Goal: Information Seeking & Learning: Learn about a topic

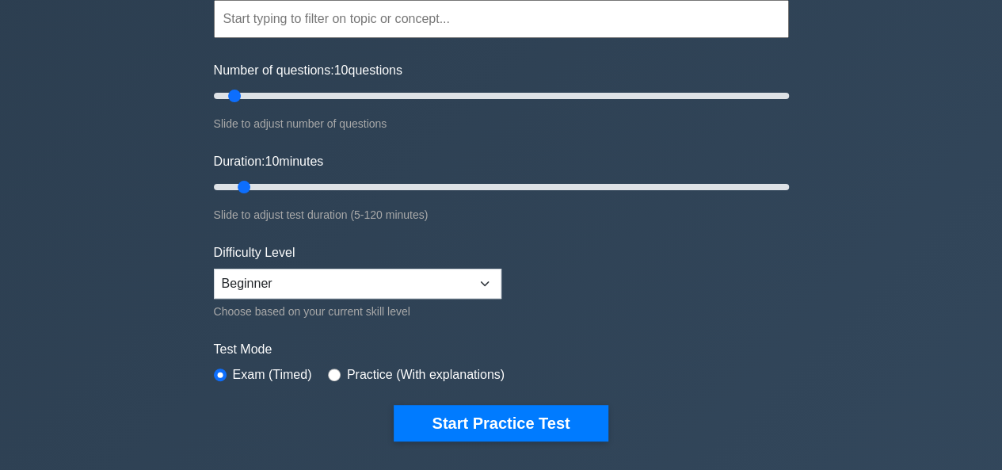
scroll to position [158, 0]
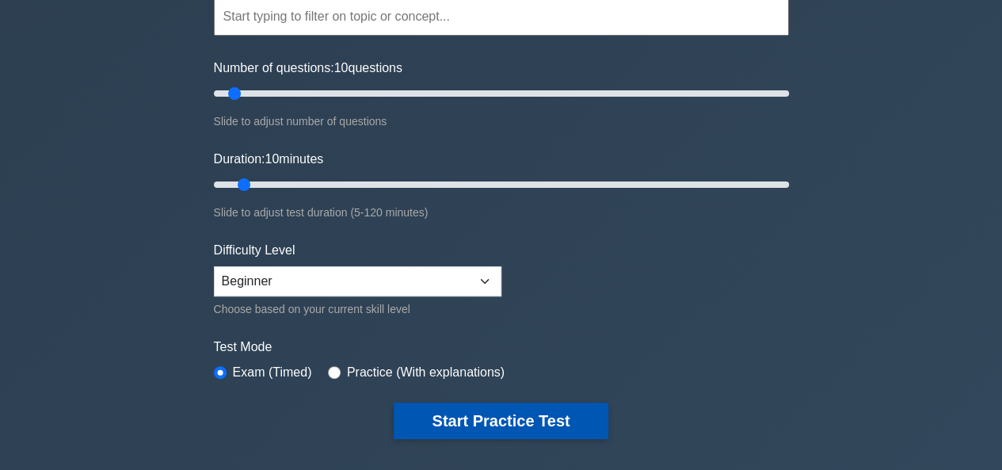
click at [492, 412] on button "Start Practice Test" at bounding box center [501, 420] width 214 height 36
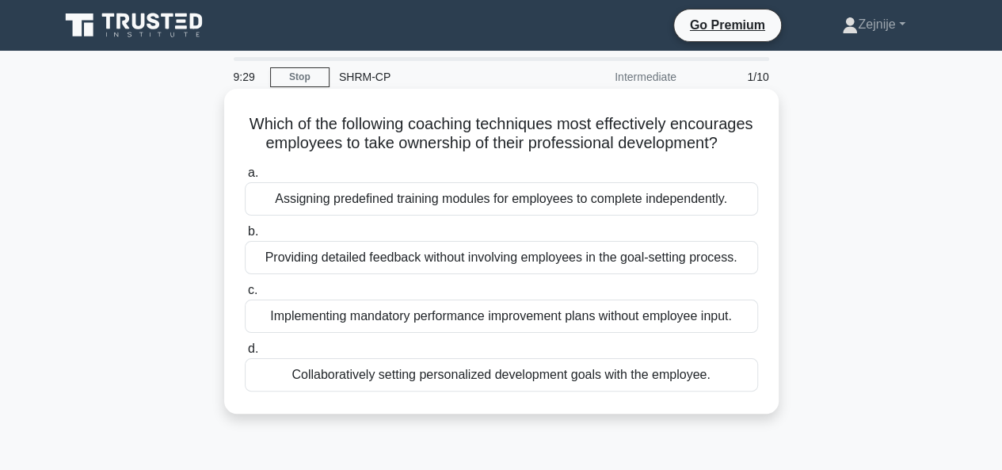
click at [568, 215] on div "Assigning predefined training modules for employees to complete independently." at bounding box center [501, 198] width 513 height 33
click at [245, 178] on input "a. Assigning predefined training modules for employees to complete independentl…" at bounding box center [245, 173] width 0 height 10
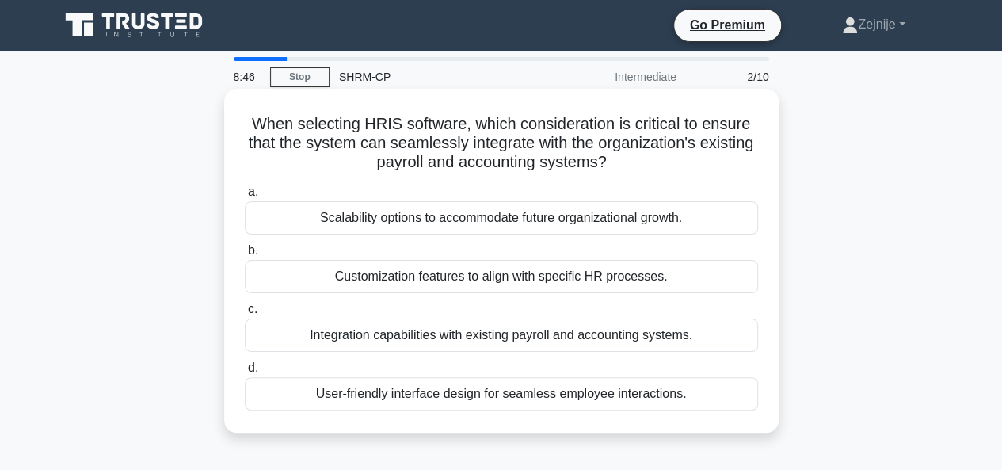
click at [519, 277] on div "Customization features to align with specific HR processes." at bounding box center [501, 276] width 513 height 33
click at [245, 256] on input "b. Customization features to align with specific HR processes." at bounding box center [245, 251] width 0 height 10
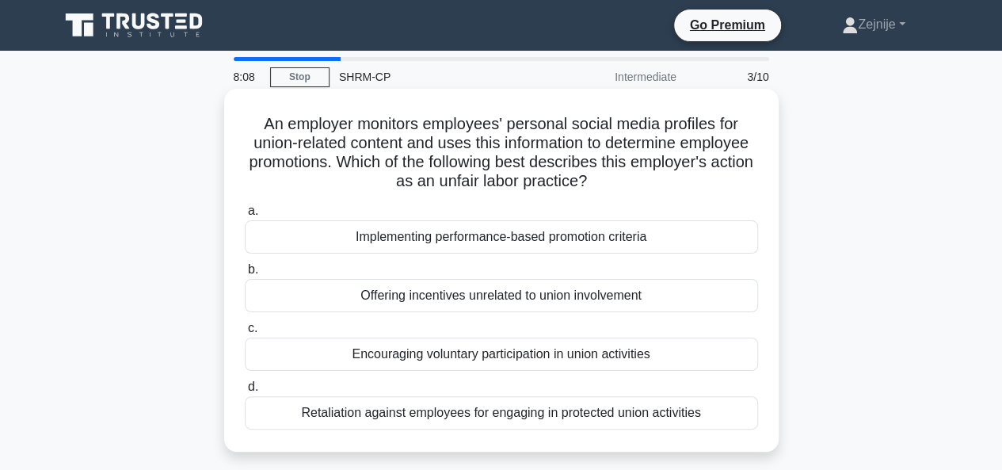
click at [520, 416] on div "Retaliation against employees for engaging in protected union activities" at bounding box center [501, 412] width 513 height 33
click at [245, 392] on input "d. Retaliation against employees for engaging in protected union activities" at bounding box center [245, 387] width 0 height 10
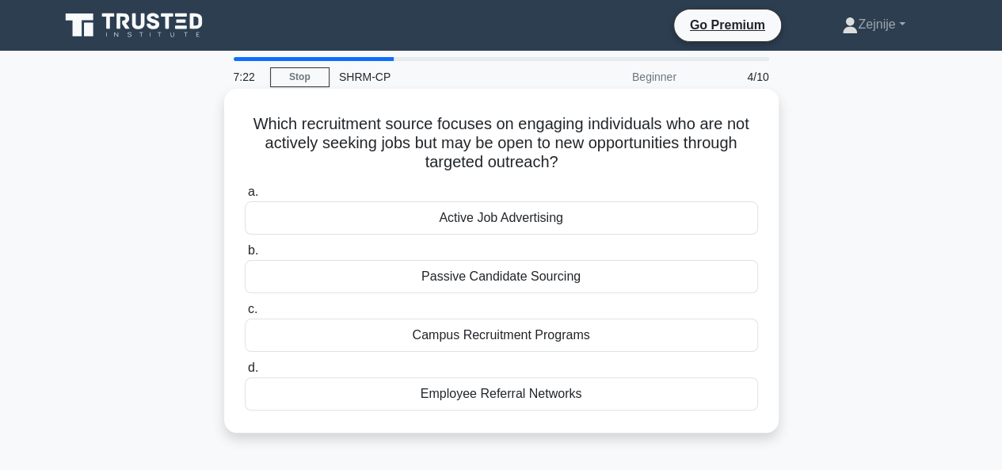
click at [578, 337] on div "Campus Recruitment Programs" at bounding box center [501, 334] width 513 height 33
click at [245, 314] on input "c. Campus Recruitment Programs" at bounding box center [245, 309] width 0 height 10
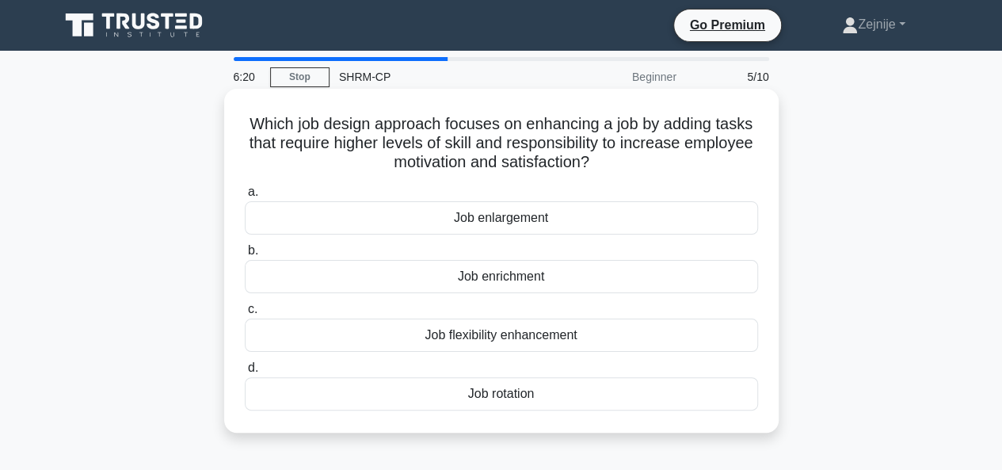
click at [501, 280] on div "Job enrichment" at bounding box center [501, 276] width 513 height 33
click at [245, 256] on input "b. Job enrichment" at bounding box center [245, 251] width 0 height 10
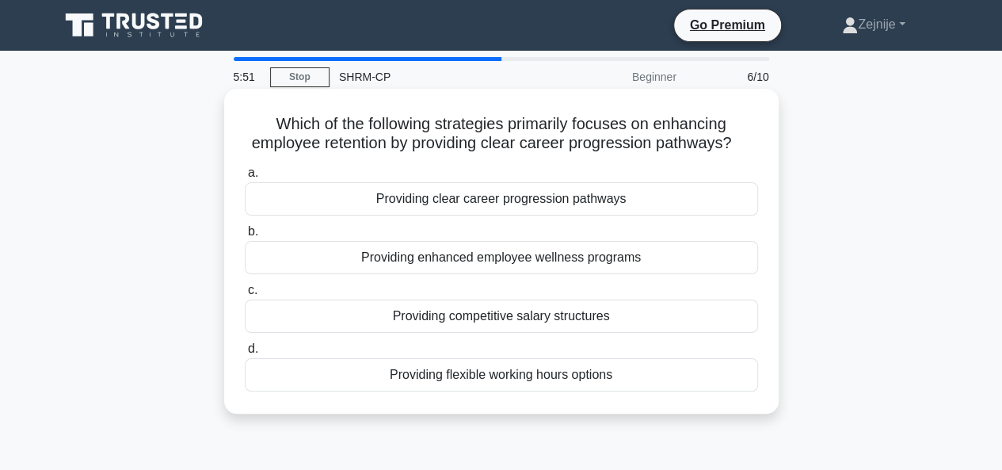
click at [506, 264] on div "Providing enhanced employee wellness programs" at bounding box center [501, 257] width 513 height 33
click at [245, 237] on input "b. Providing enhanced employee wellness programs" at bounding box center [245, 232] width 0 height 10
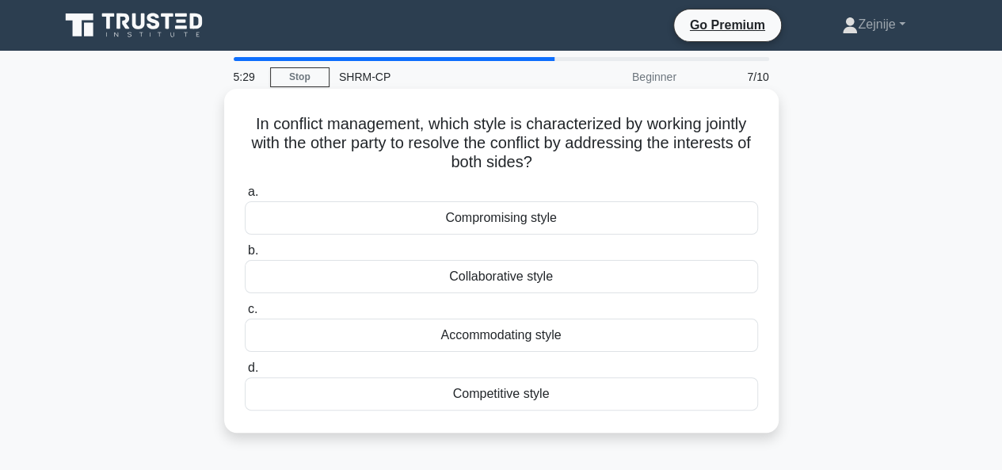
click at [526, 227] on div "Compromising style" at bounding box center [501, 217] width 513 height 33
click at [245, 197] on input "a. Compromising style" at bounding box center [245, 192] width 0 height 10
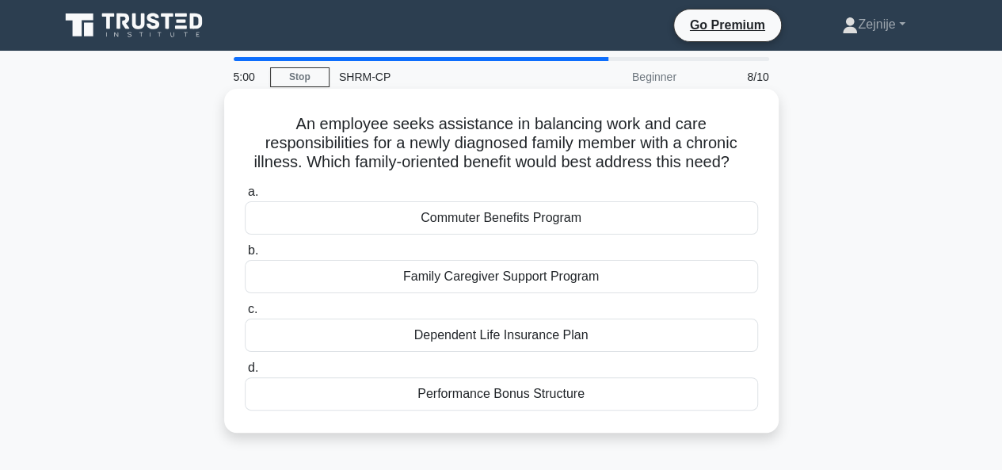
click at [486, 284] on div "Family Caregiver Support Program" at bounding box center [501, 276] width 513 height 33
click at [245, 256] on input "b. Family Caregiver Support Program" at bounding box center [245, 251] width 0 height 10
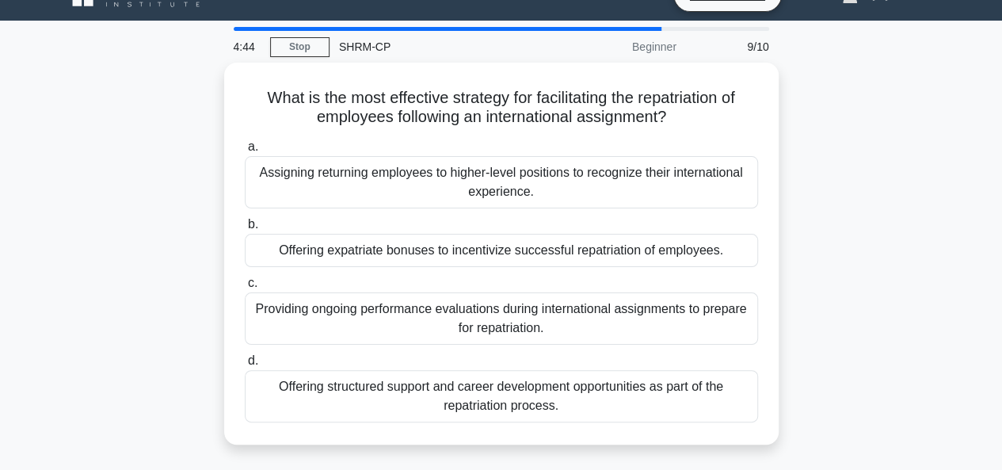
scroll to position [32, 0]
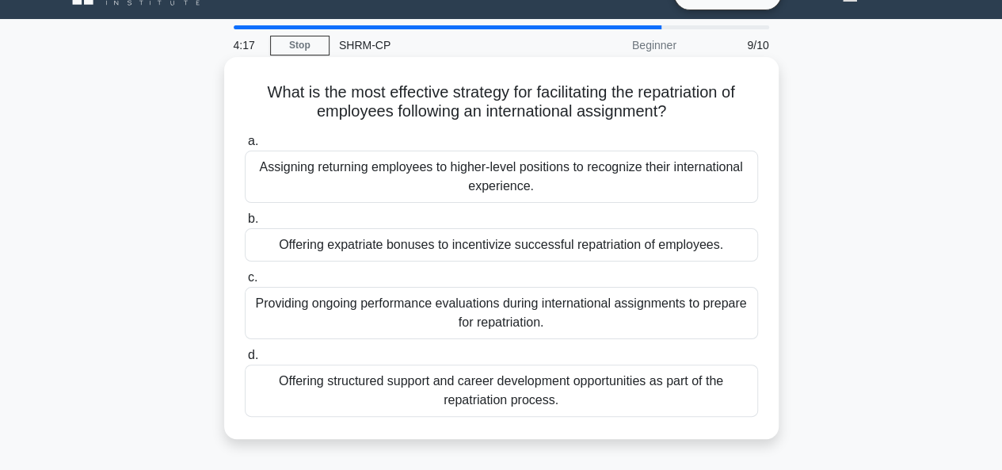
click at [478, 390] on div "Offering structured support and career development opportunities as part of the…" at bounding box center [501, 390] width 513 height 52
click at [245, 360] on input "d. Offering structured support and career development opportunities as part of …" at bounding box center [245, 355] width 0 height 10
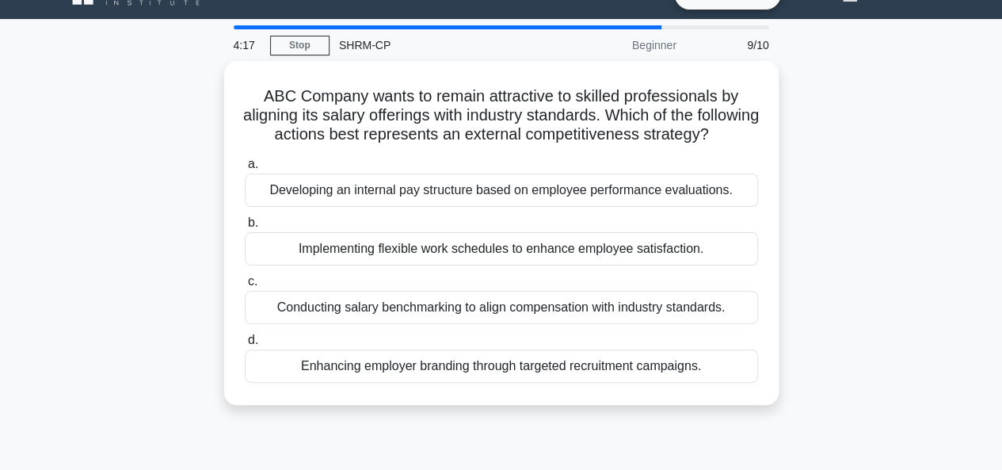
scroll to position [0, 0]
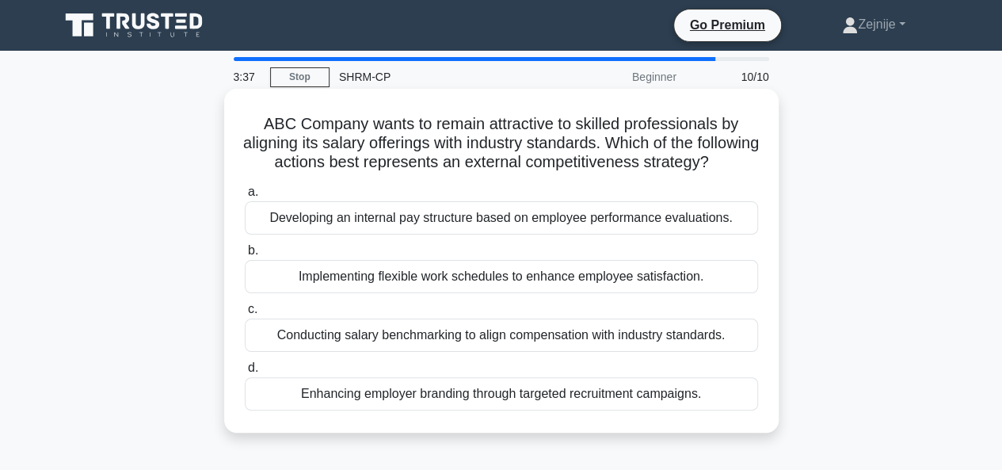
click at [529, 291] on div "Implementing flexible work schedules to enhance employee satisfaction." at bounding box center [501, 276] width 513 height 33
click at [245, 256] on input "b. Implementing flexible work schedules to enhance employee satisfaction." at bounding box center [245, 251] width 0 height 10
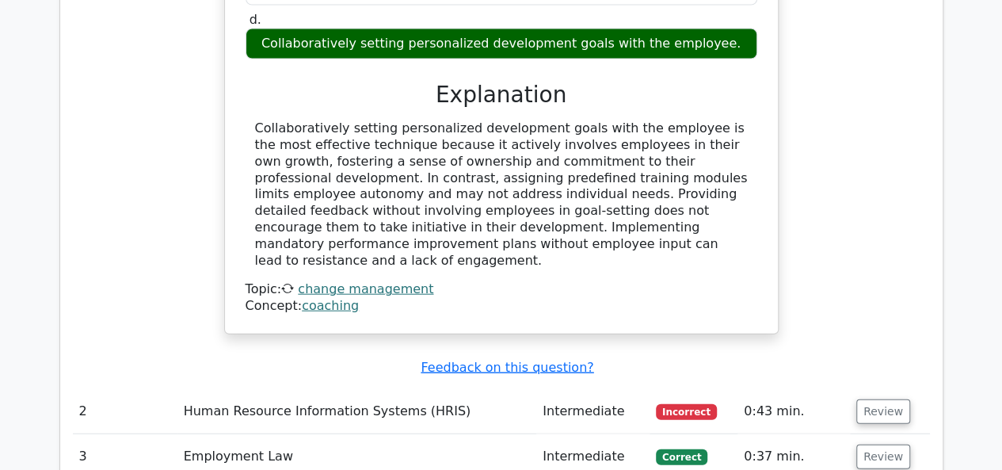
scroll to position [1774, 0]
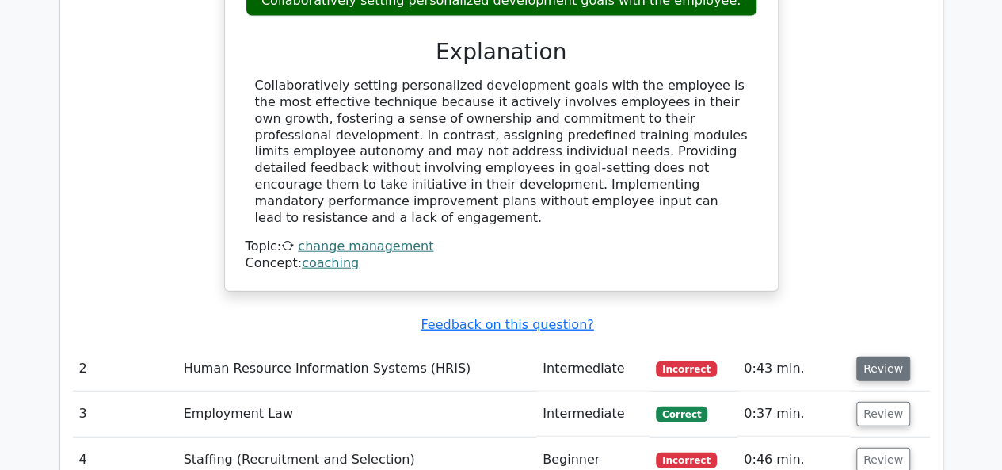
click at [881, 356] on button "Review" at bounding box center [883, 368] width 54 height 25
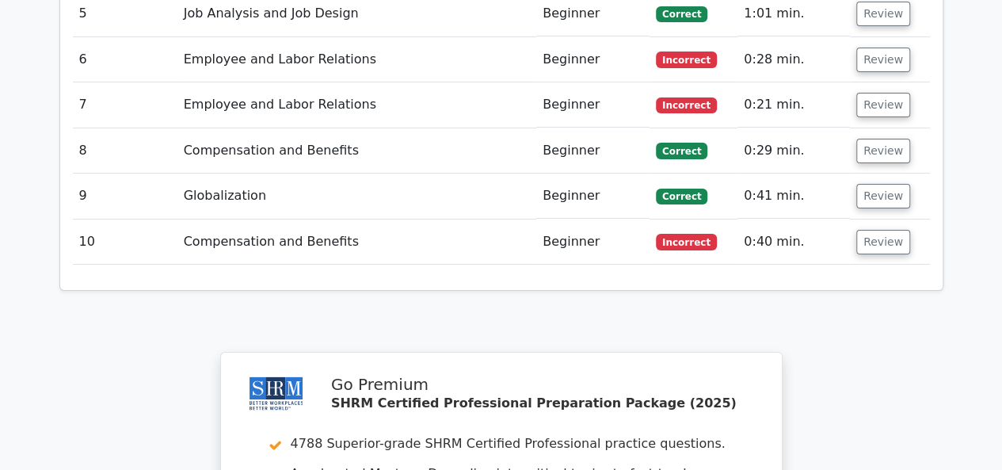
scroll to position [2883, 0]
